Goal: Check status

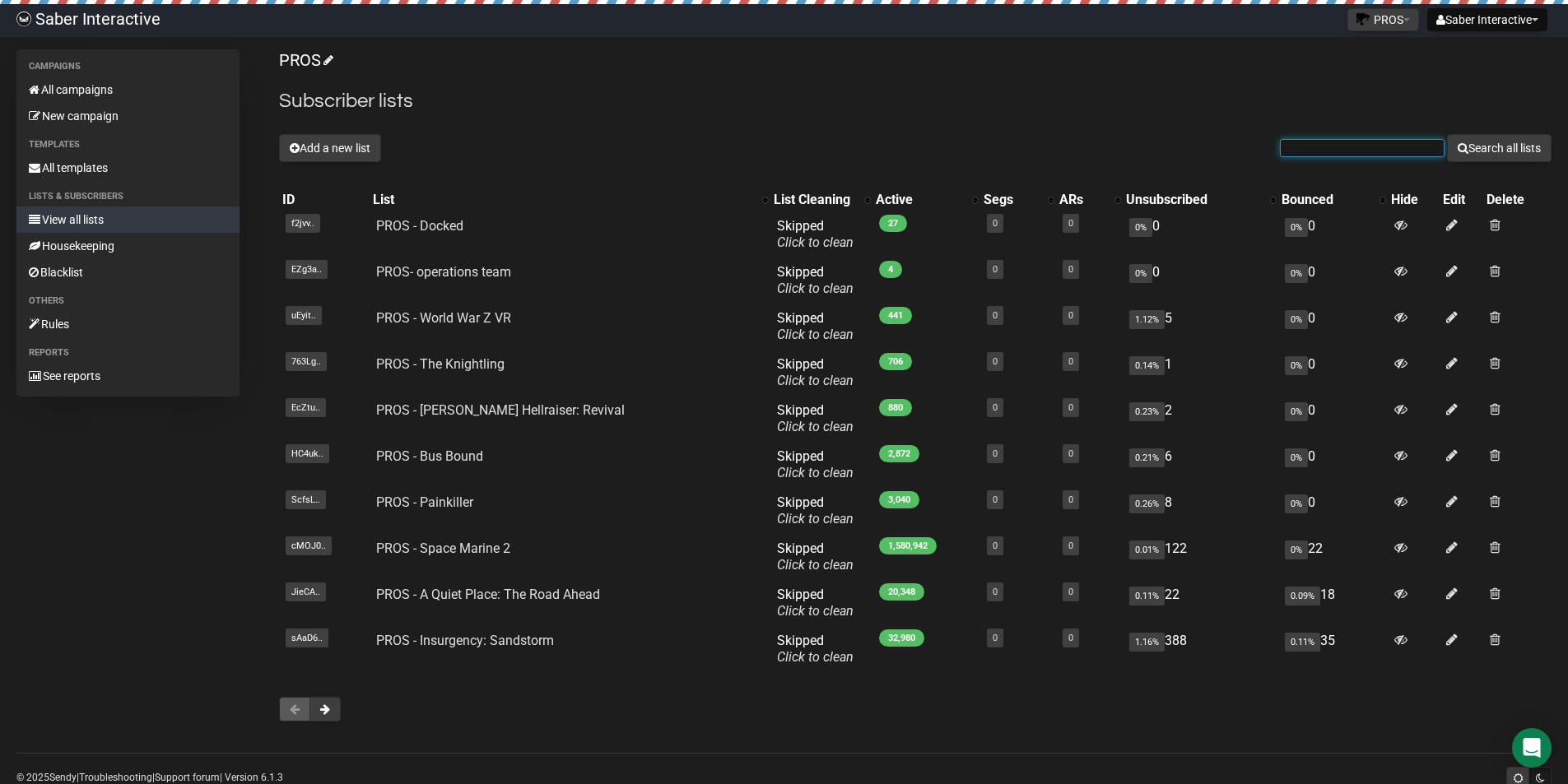
click at [1310, 145] on input "text" at bounding box center [1361, 148] width 165 height 18
paste input "[EMAIL_ADDRESS][DOMAIN_NAME]"
type input "[EMAIL_ADDRESS][DOMAIN_NAME]"
click at [1472, 145] on button "Search all lists" at bounding box center [1499, 147] width 105 height 28
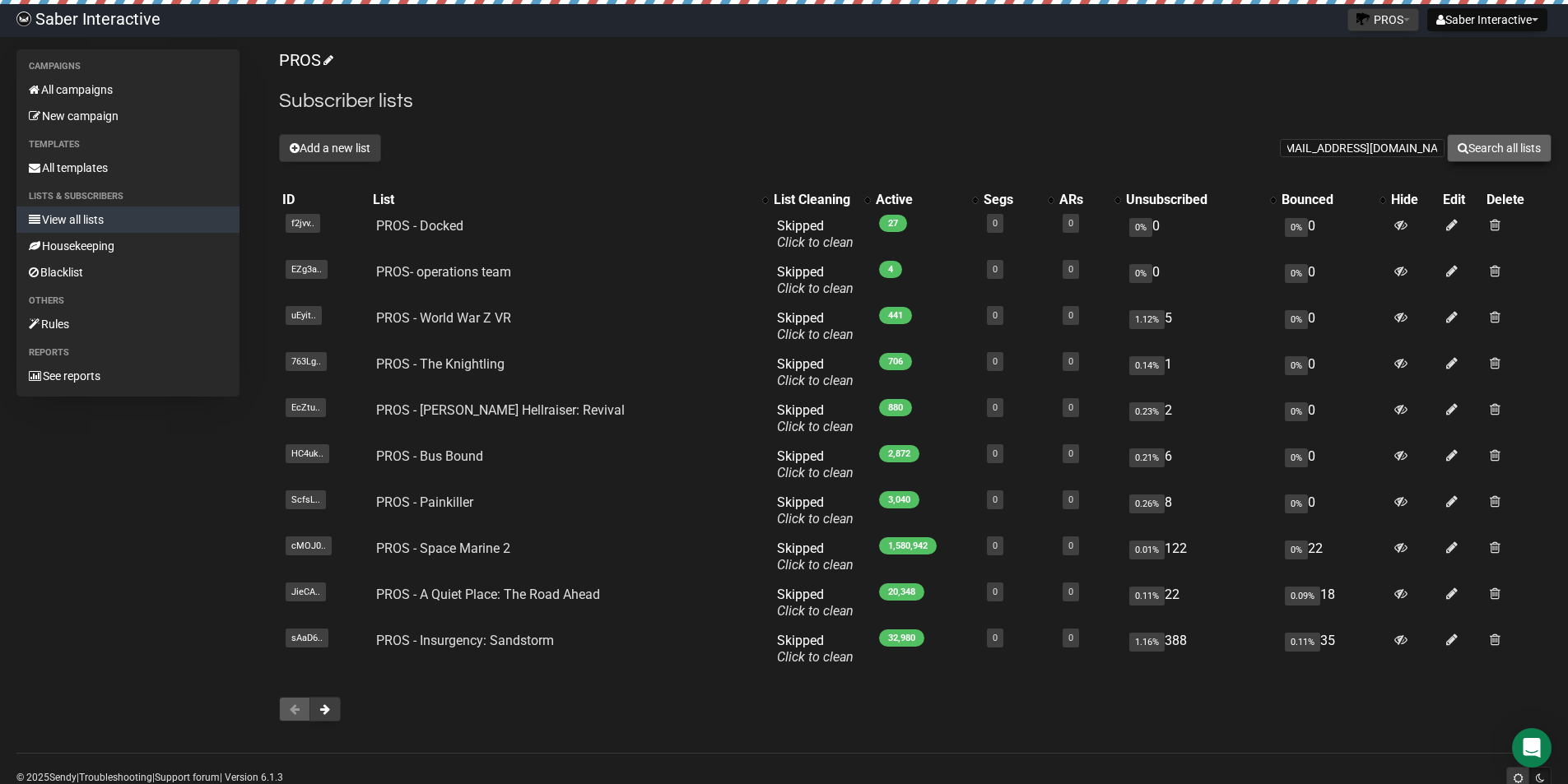
scroll to position [0, 0]
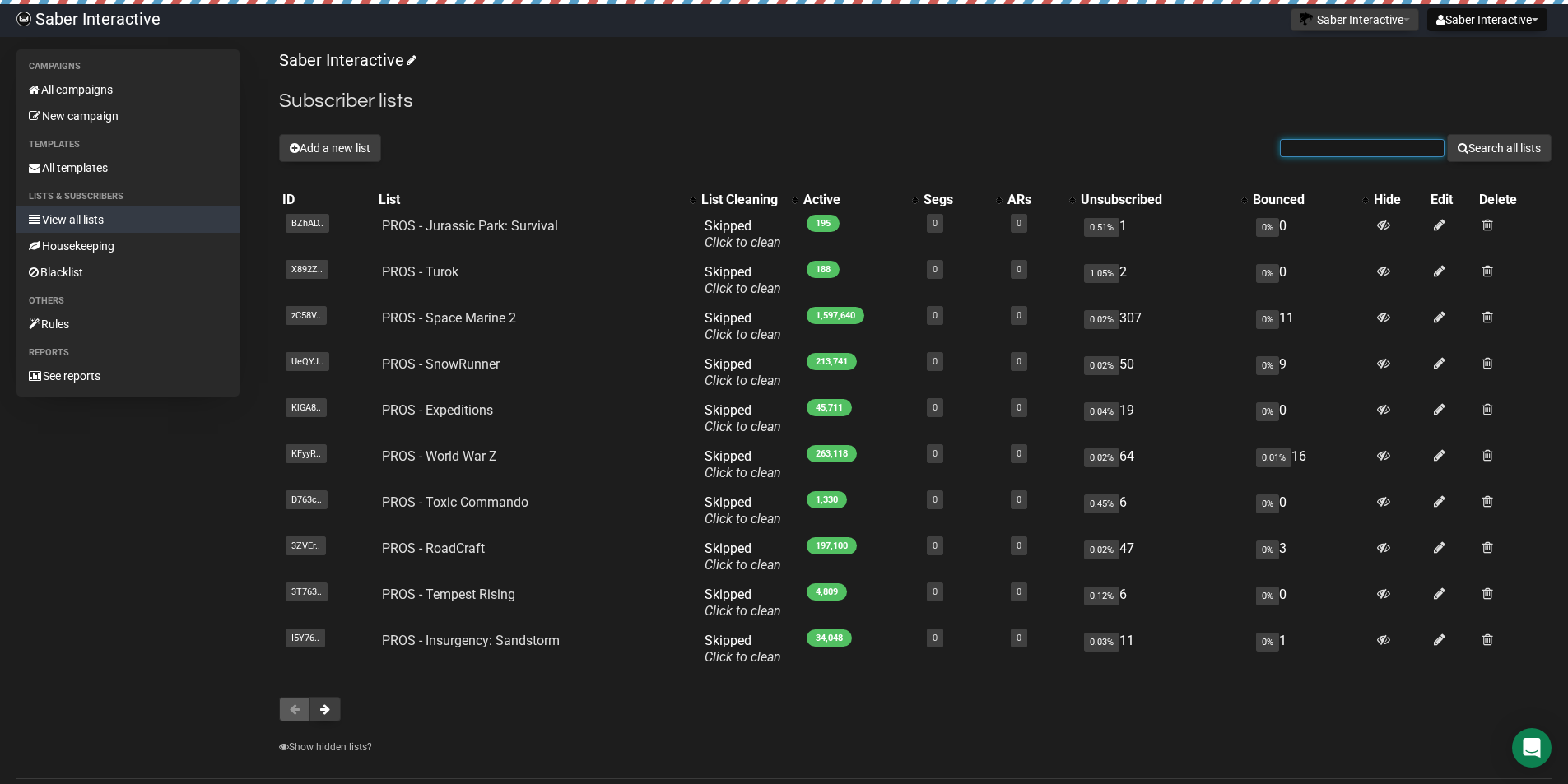
click at [1340, 143] on input "text" at bounding box center [1361, 148] width 165 height 18
paste input "We have started the procedure of deleting these users' accounts."
drag, startPoint x: 1431, startPoint y: 150, endPoint x: 1138, endPoint y: 121, distance: 294.4
click at [1138, 121] on div "Saber Interactive Subscriber lists Add a new list We have started the procedure…" at bounding box center [916, 406] width 1272 height 714
type input "."
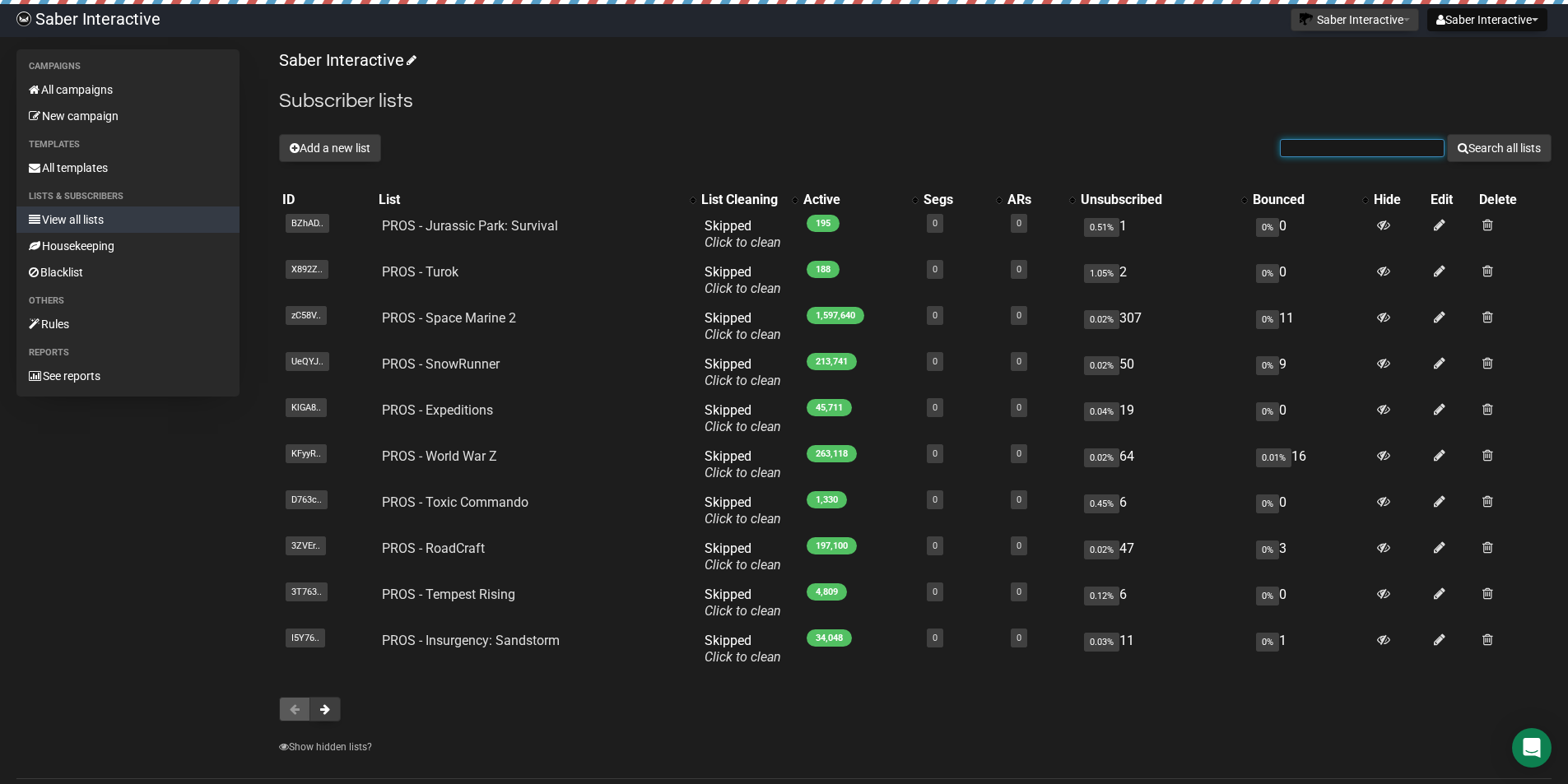
drag, startPoint x: 1296, startPoint y: 142, endPoint x: 1281, endPoint y: 148, distance: 16.2
click at [1281, 148] on input "text" at bounding box center [1361, 148] width 165 height 18
type input "[EMAIL_ADDRESS][DOMAIN_NAME]"
click at [1469, 146] on button "Search all lists" at bounding box center [1499, 147] width 105 height 28
